Goal: Transaction & Acquisition: Purchase product/service

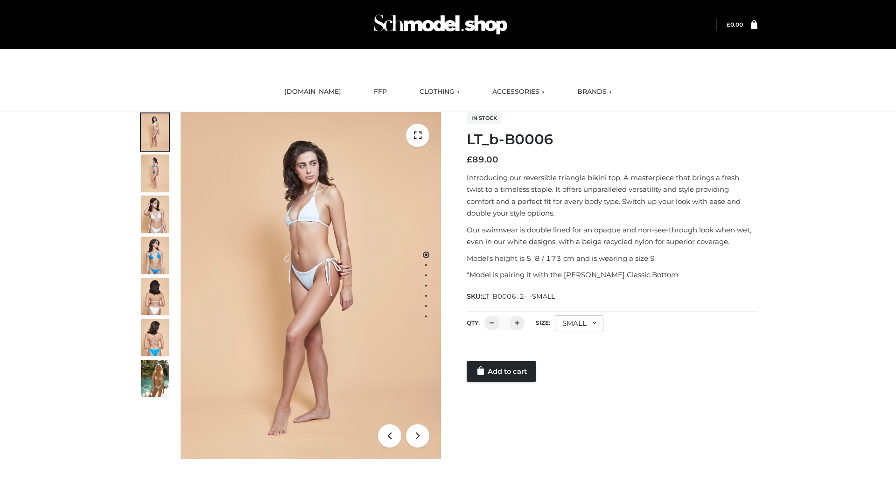
click at [502, 371] on link "Add to cart" at bounding box center [501, 371] width 70 height 21
